Goal: Transaction & Acquisition: Obtain resource

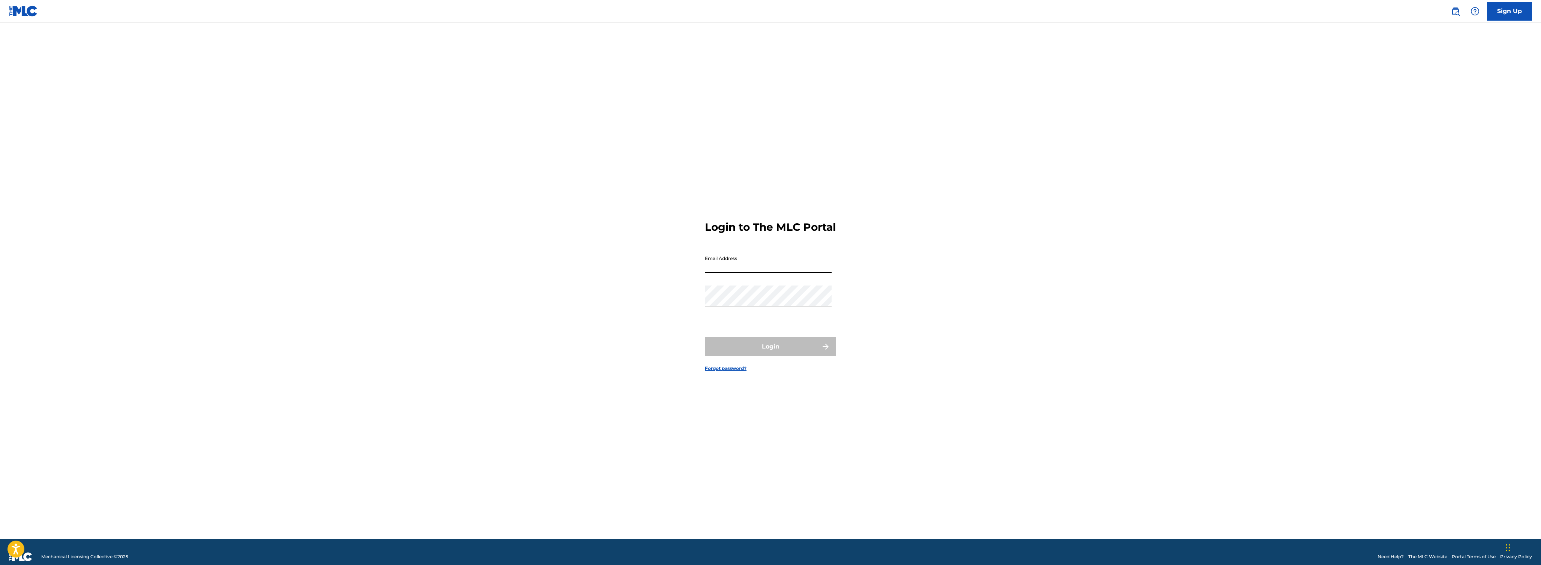
click at [789, 273] on input "Email Address" at bounding box center [768, 262] width 127 height 21
type input "[PERSON_NAME][EMAIL_ADDRESS][PERSON_NAME][DOMAIN_NAME]"
click at [705, 337] on button "Login" at bounding box center [770, 346] width 131 height 19
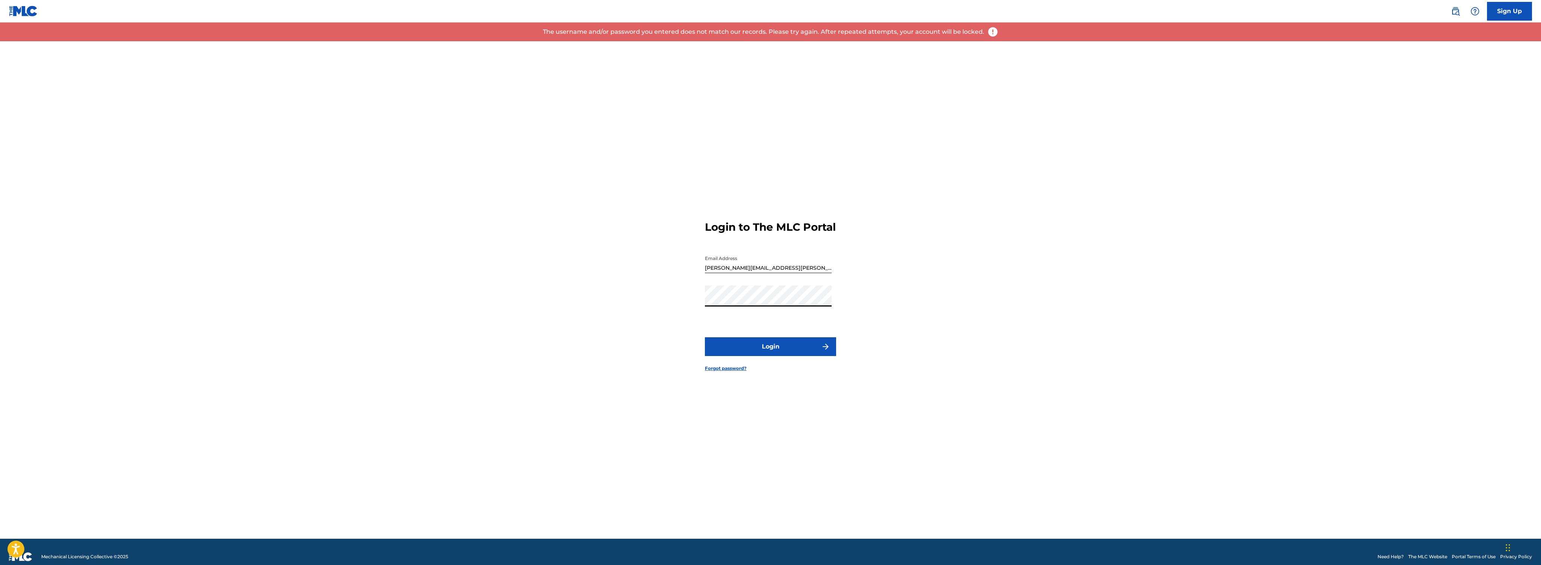
click at [644, 309] on div "Login to The MLC Portal Email Address [PERSON_NAME][EMAIL_ADDRESS][PERSON_NAME]…" at bounding box center [770, 289] width 525 height 497
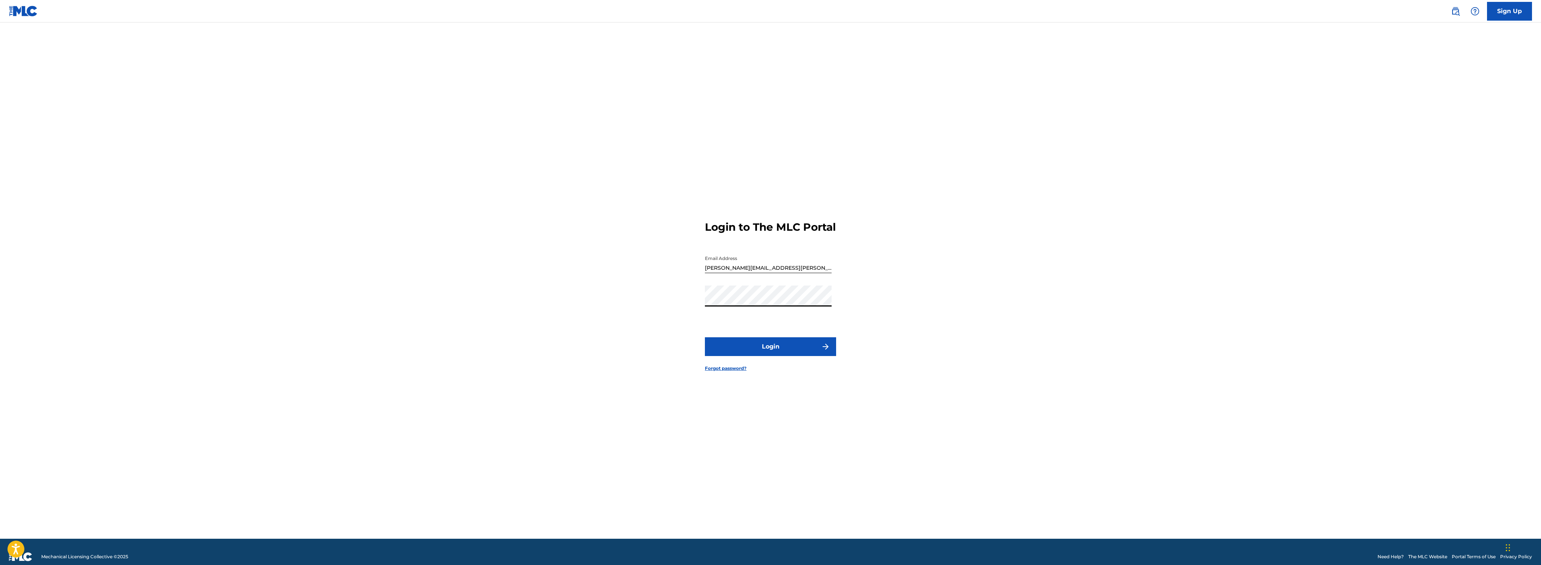
click at [705, 337] on button "Login" at bounding box center [770, 346] width 131 height 19
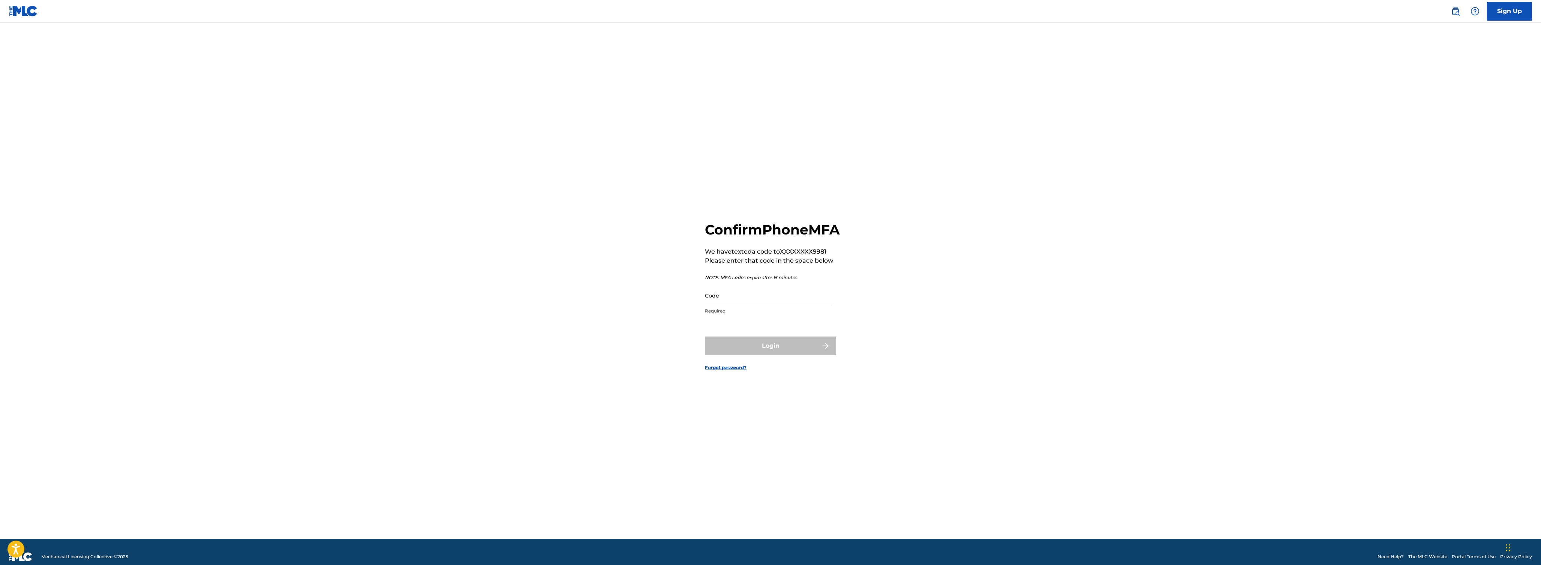
click at [751, 306] on input "Code" at bounding box center [768, 295] width 127 height 21
type input "693369"
click at [705, 336] on button "Login" at bounding box center [770, 345] width 131 height 19
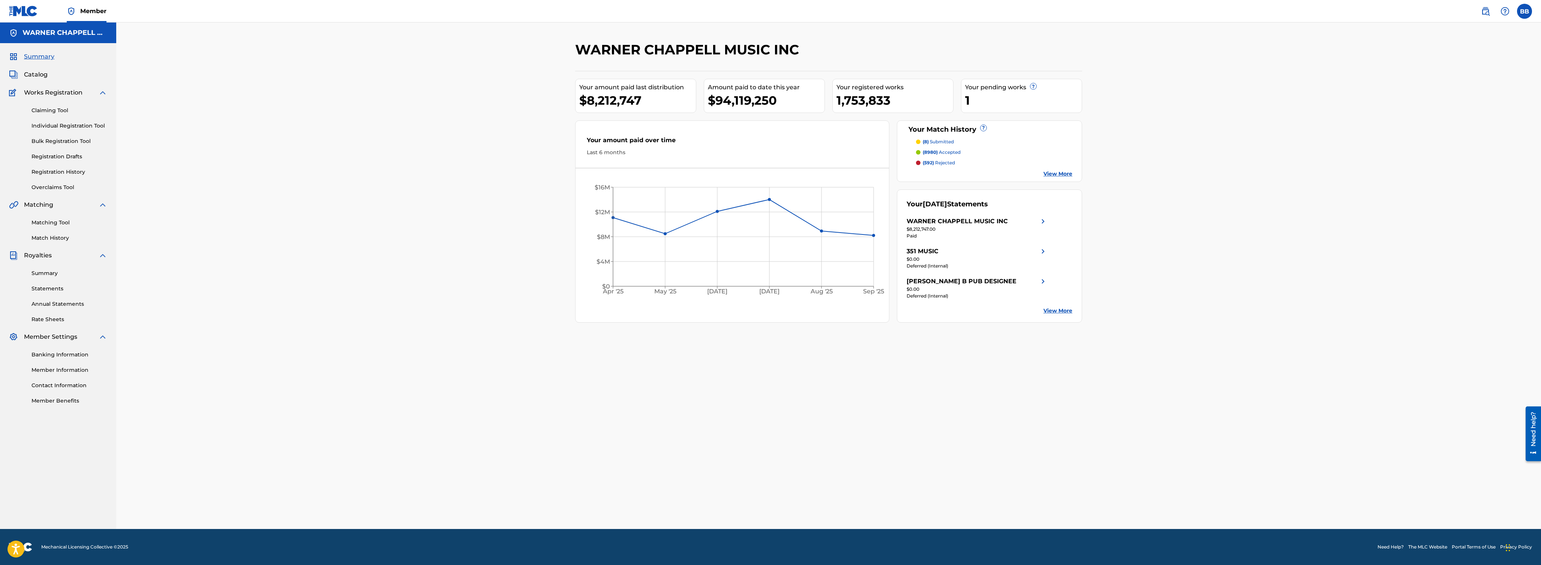
click at [39, 269] on link "Summary" at bounding box center [69, 273] width 76 height 8
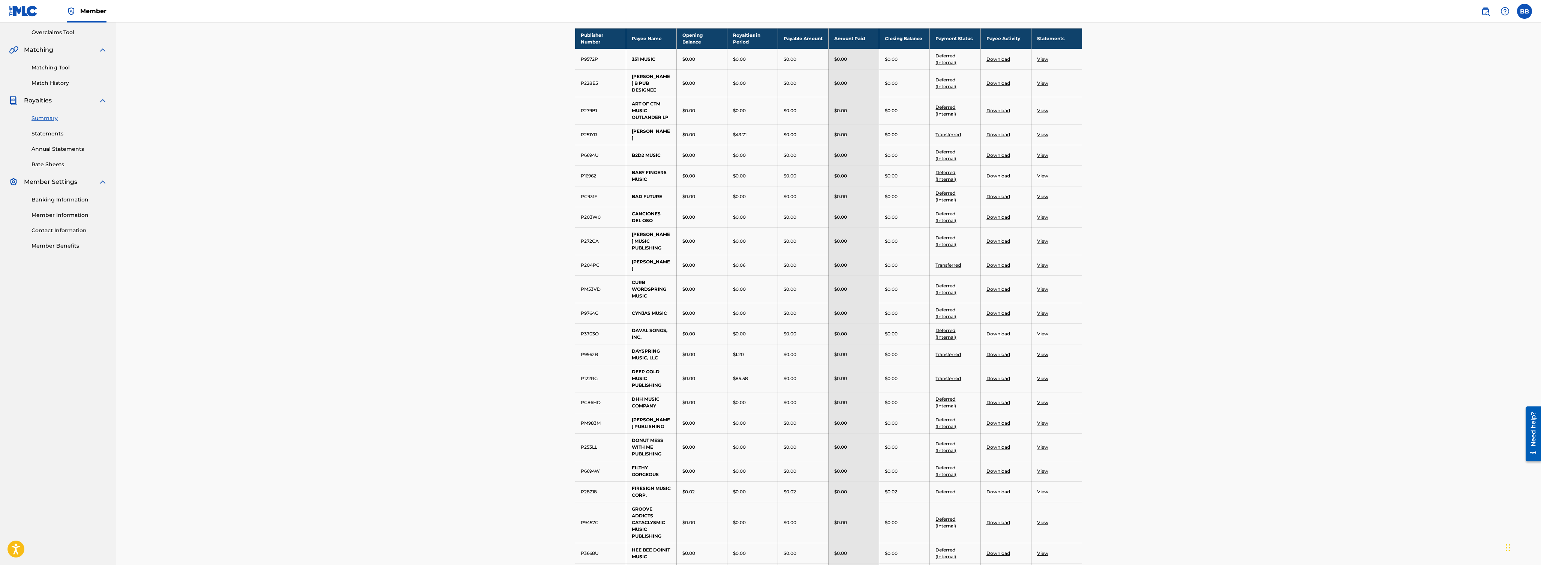
scroll to position [168, 0]
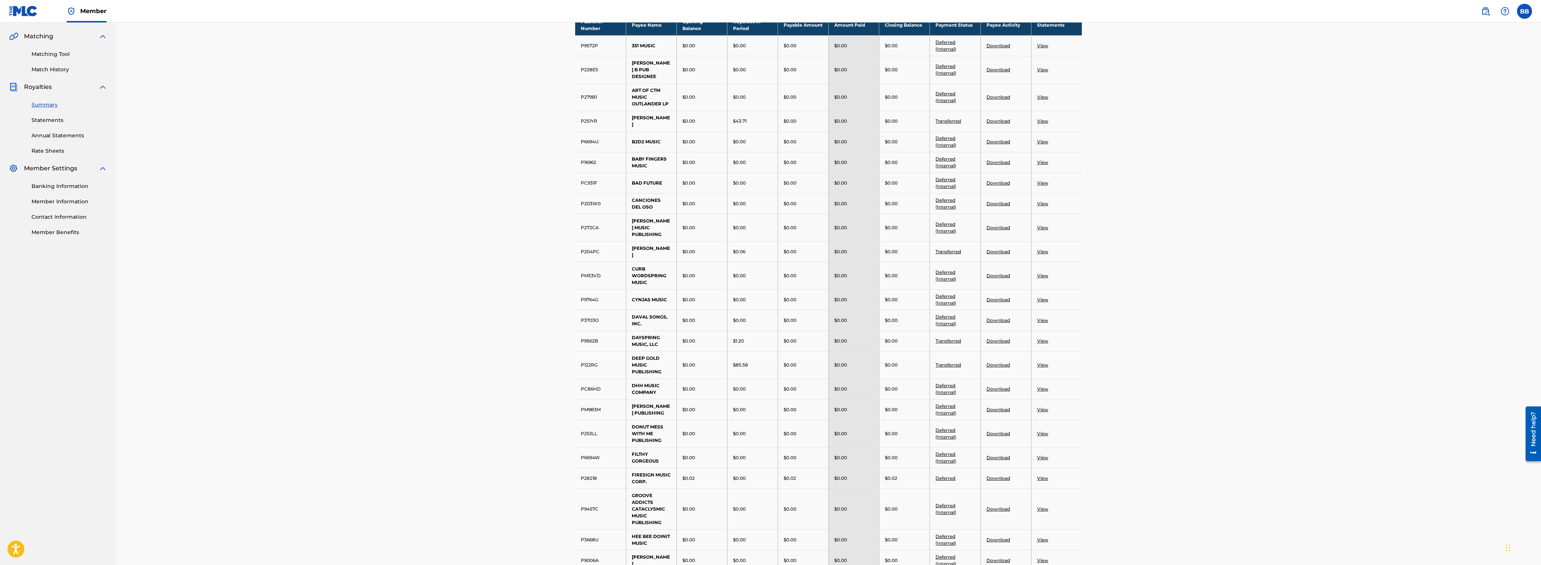
click at [44, 120] on link "Statements" at bounding box center [69, 120] width 76 height 8
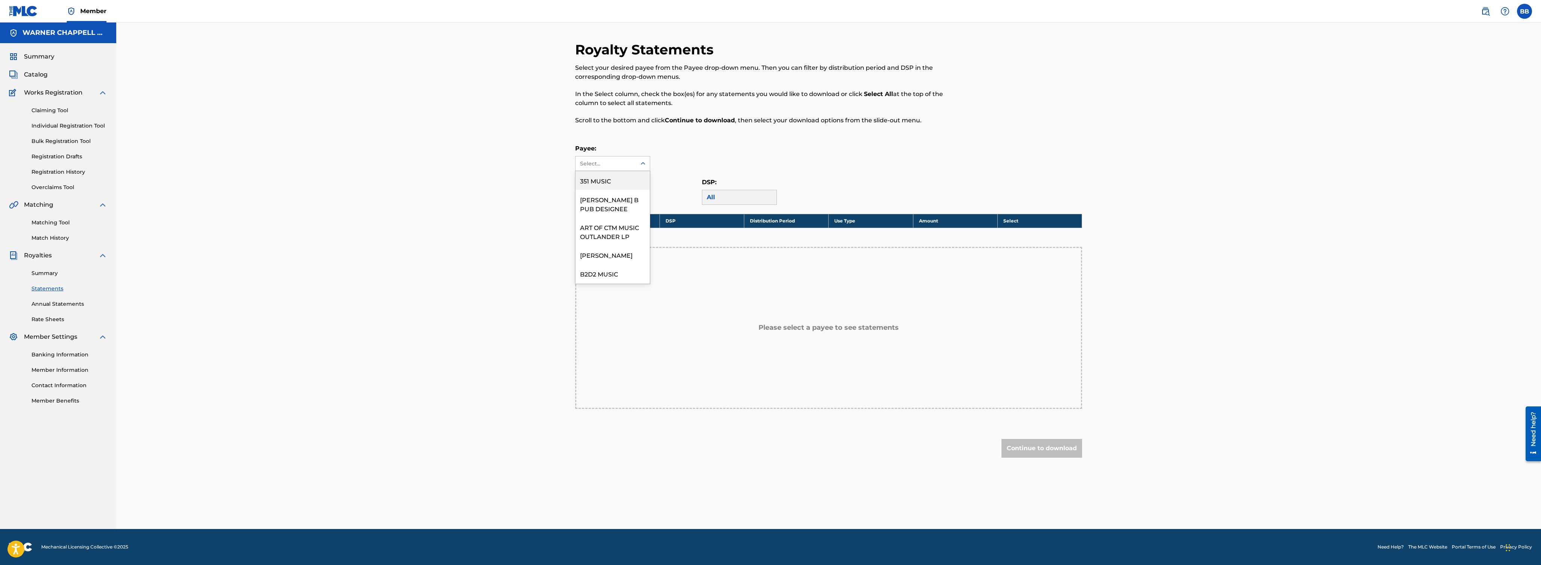
click at [628, 169] on div "Select..." at bounding box center [606, 163] width 61 height 14
click at [610, 120] on div "WARNER CHAPPELL MUSIC INC" at bounding box center [613, 106] width 74 height 28
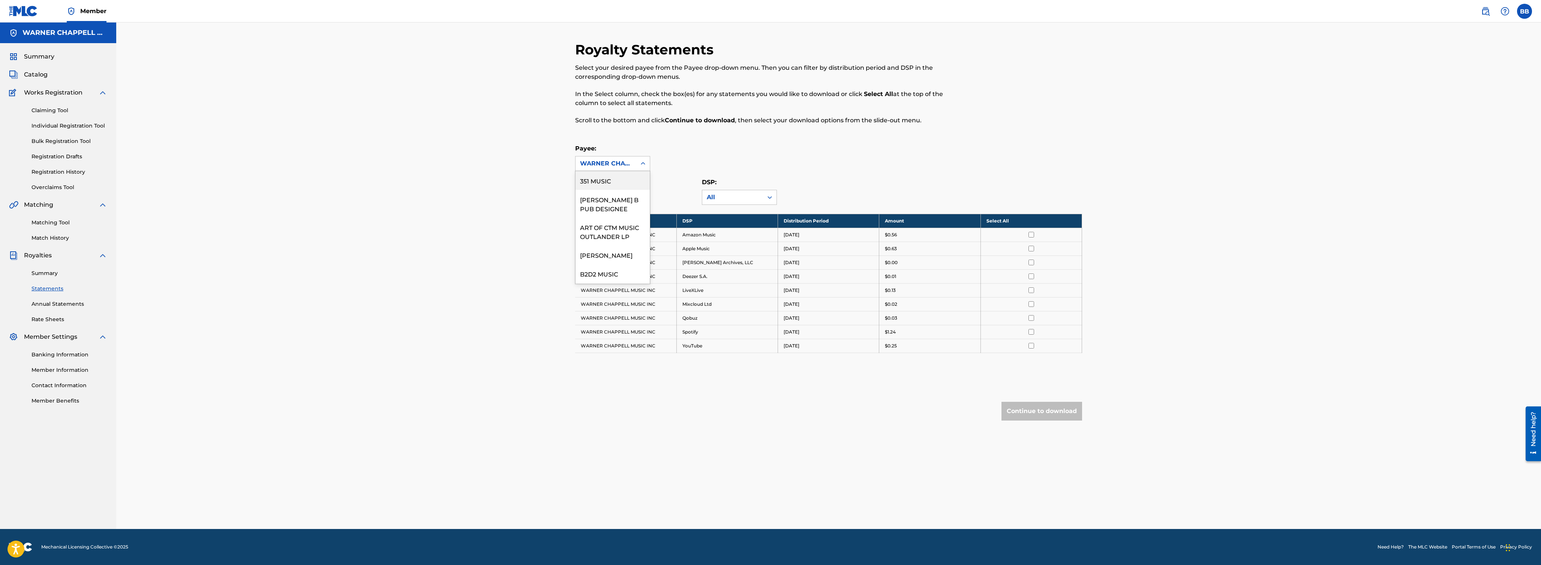
click at [624, 163] on div "WARNER CHAPPELL MUSIC INC" at bounding box center [606, 163] width 52 height 9
click at [616, 72] on div "[PERSON_NAME] MUSIC INC ([GEOGRAPHIC_DATA]" at bounding box center [613, 53] width 74 height 37
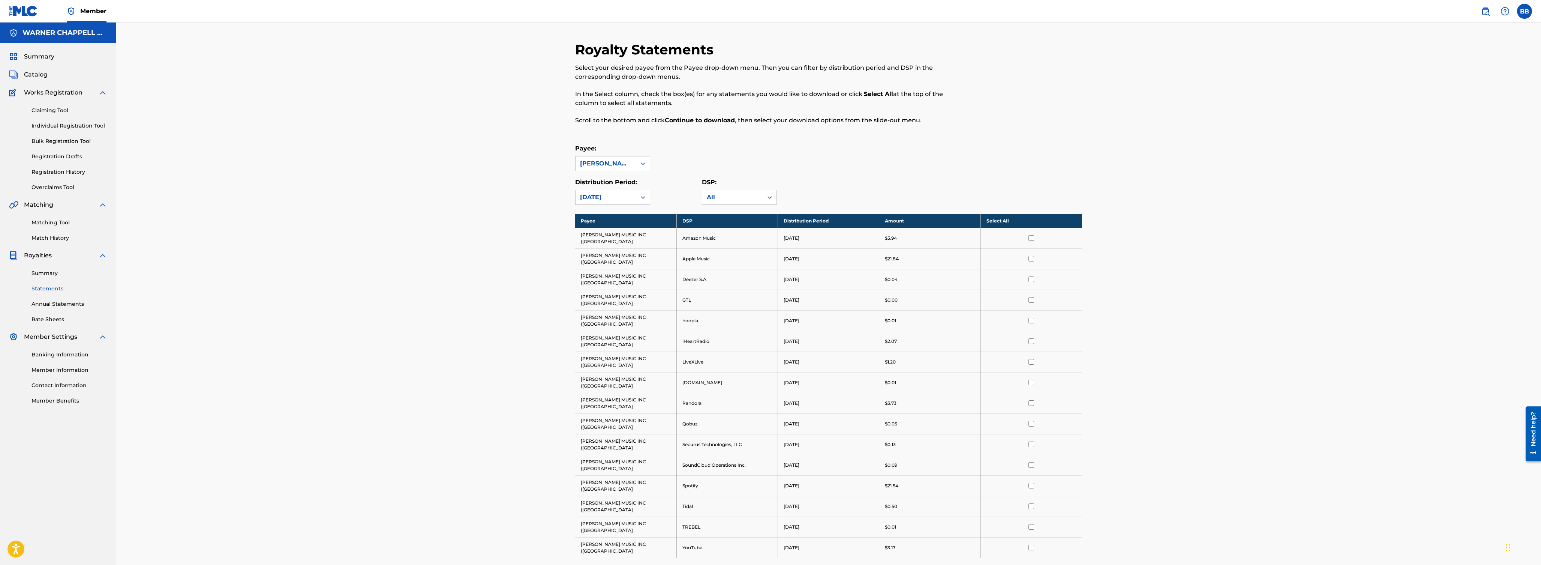
click at [56, 303] on link "Annual Statements" at bounding box center [69, 304] width 76 height 8
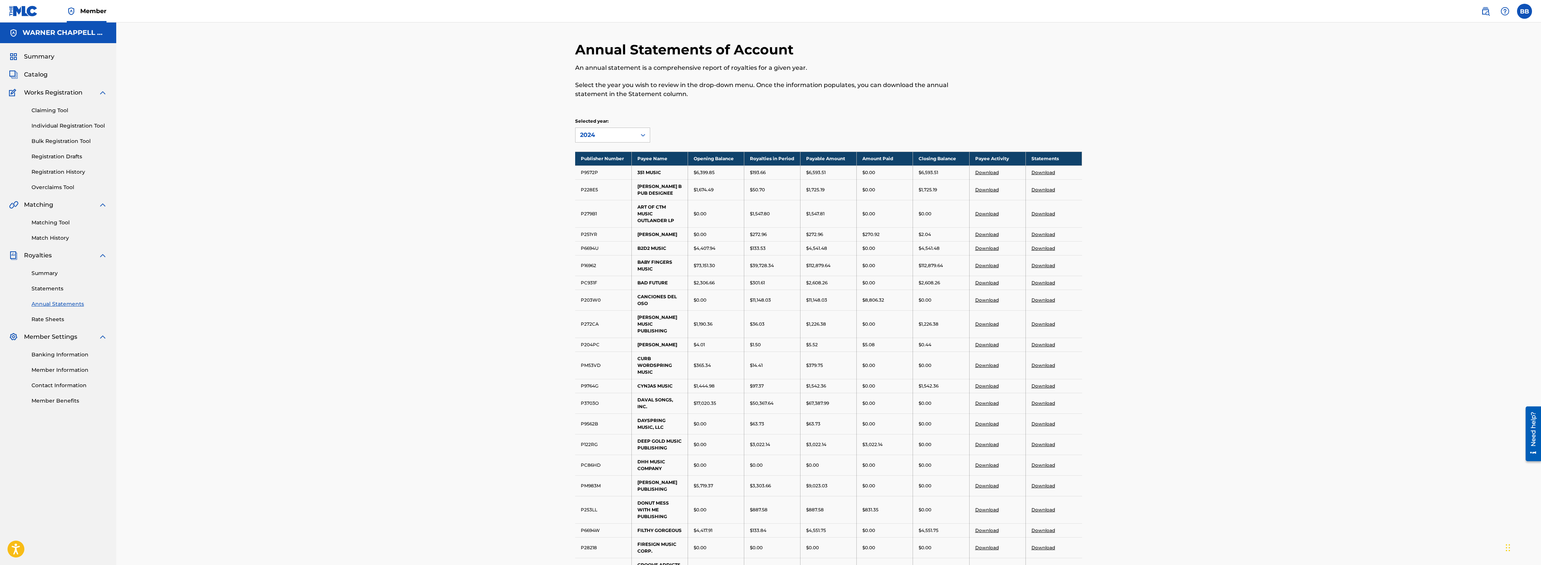
click at [40, 268] on div "Summary Statements Annual Statements Rate Sheets" at bounding box center [58, 291] width 98 height 63
click at [48, 275] on link "Summary" at bounding box center [69, 273] width 76 height 8
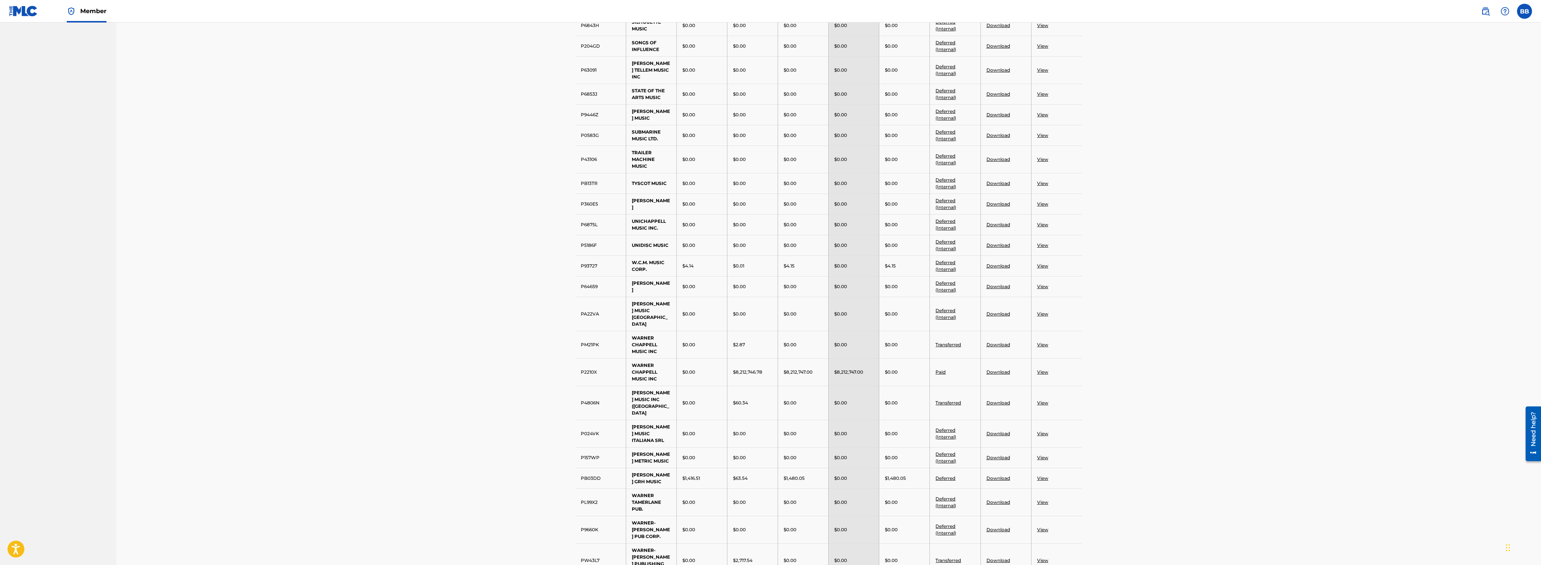
scroll to position [1125, 0]
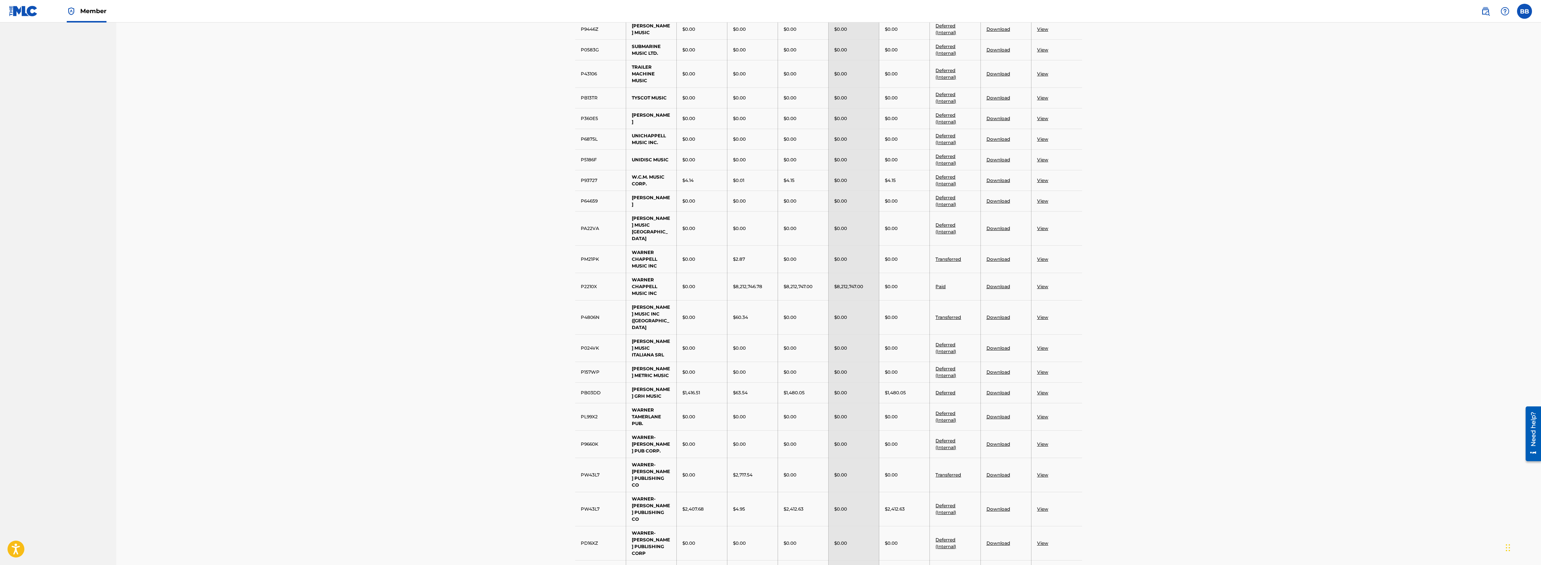
click at [1042, 283] on link "View" at bounding box center [1042, 286] width 11 height 6
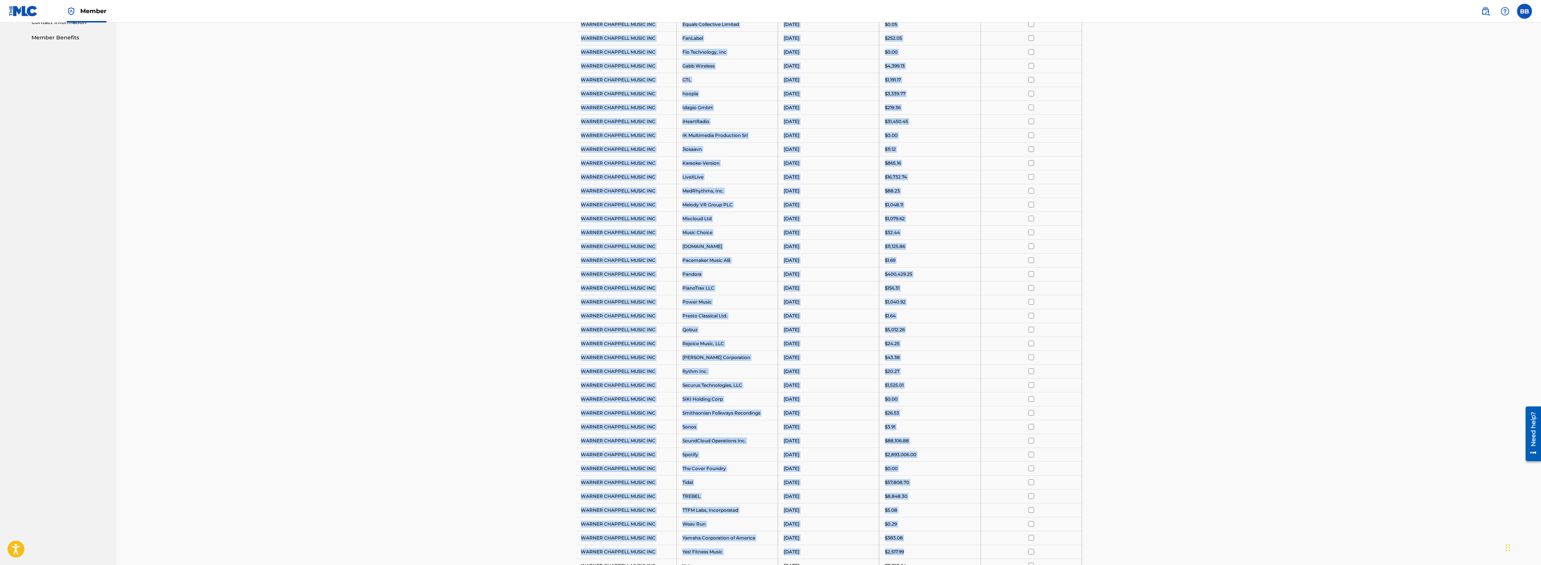
scroll to position [522, 0]
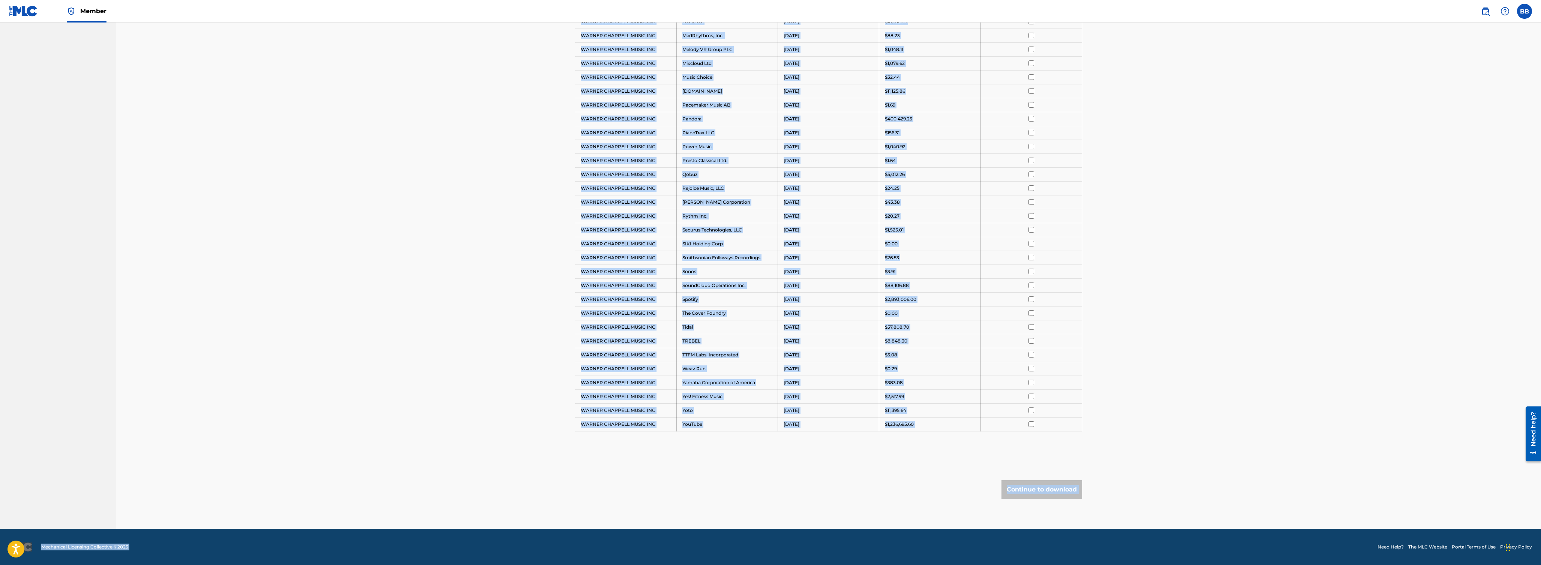
drag, startPoint x: 581, startPoint y: 237, endPoint x: 923, endPoint y: 589, distance: 490.8
copy div "[PERSON_NAME] MUSIC INC Amazon Media Venture LLC [DATE] $0.95 [PERSON_NAME] MUS…"
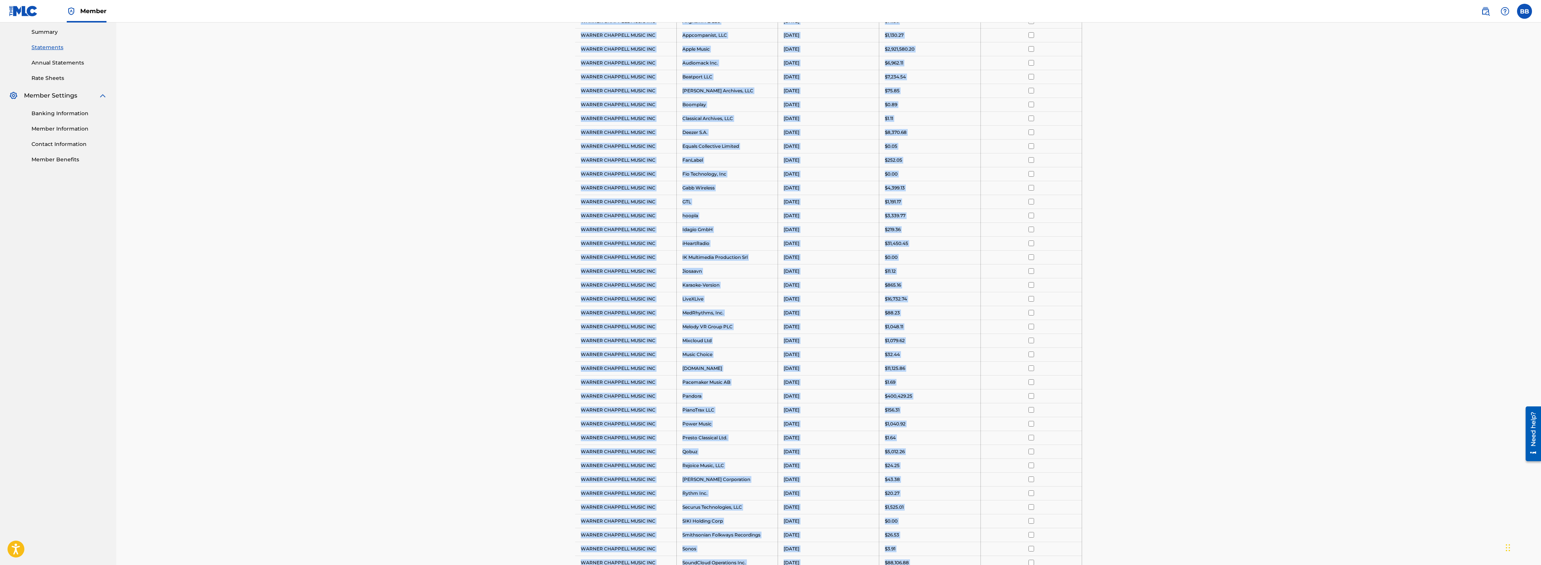
scroll to position [129, 0]
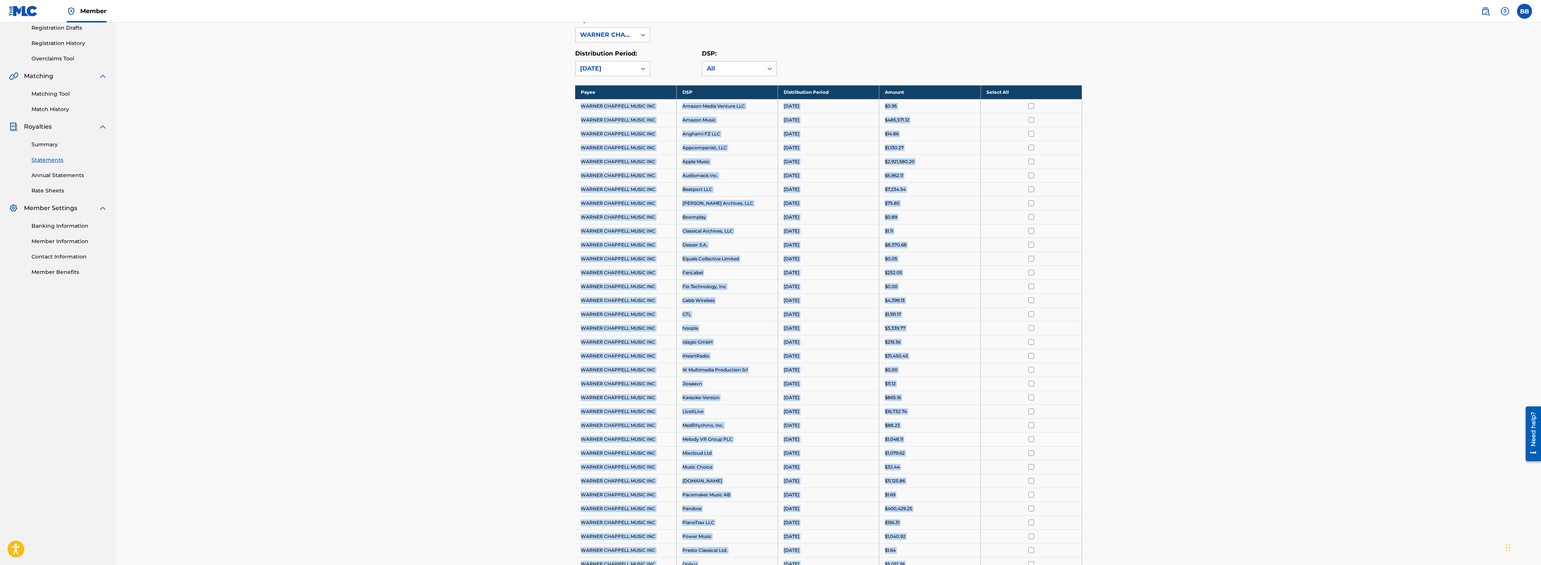
copy div "[PERSON_NAME] MUSIC INC Amazon Media Venture LLC [DATE] $0.95 [PERSON_NAME] MUS…"
